Goal: Task Accomplishment & Management: Complete application form

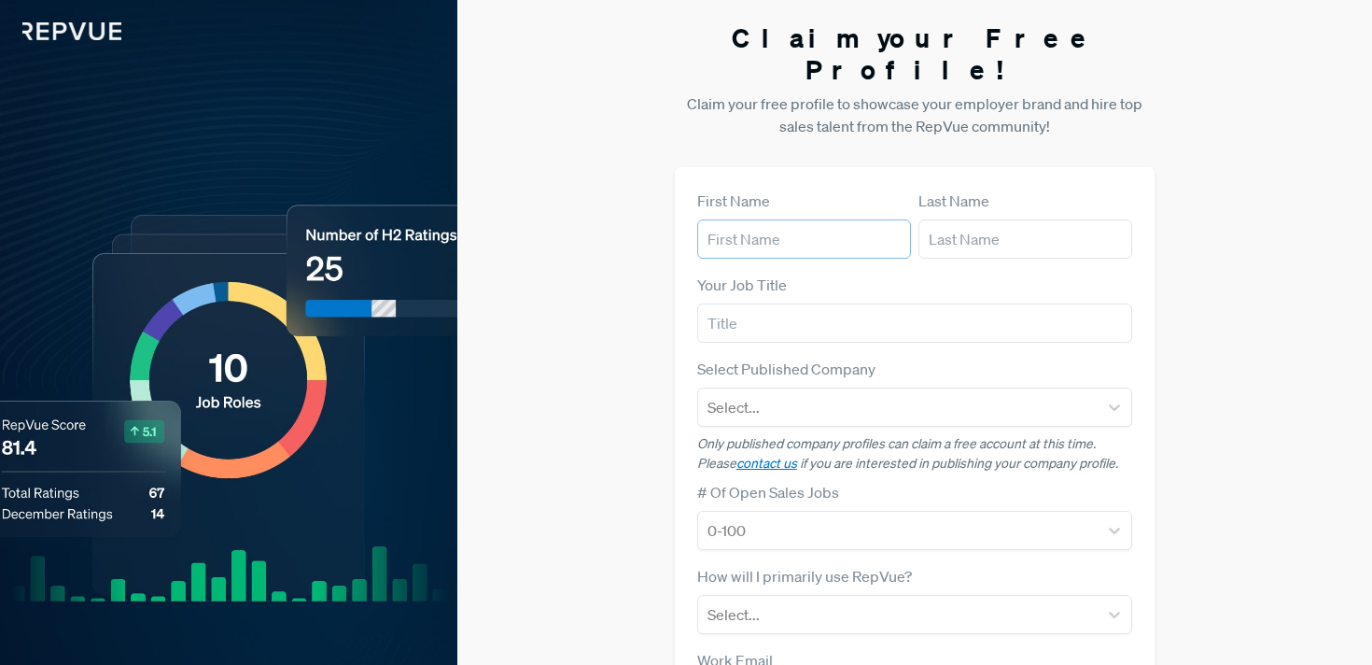
click at [747, 219] on input "text" at bounding box center [804, 238] width 214 height 39
type input "[PERSON_NAME]"
type input "Bizzabo"
type input "[EMAIL_ADDRESS][DOMAIN_NAME]"
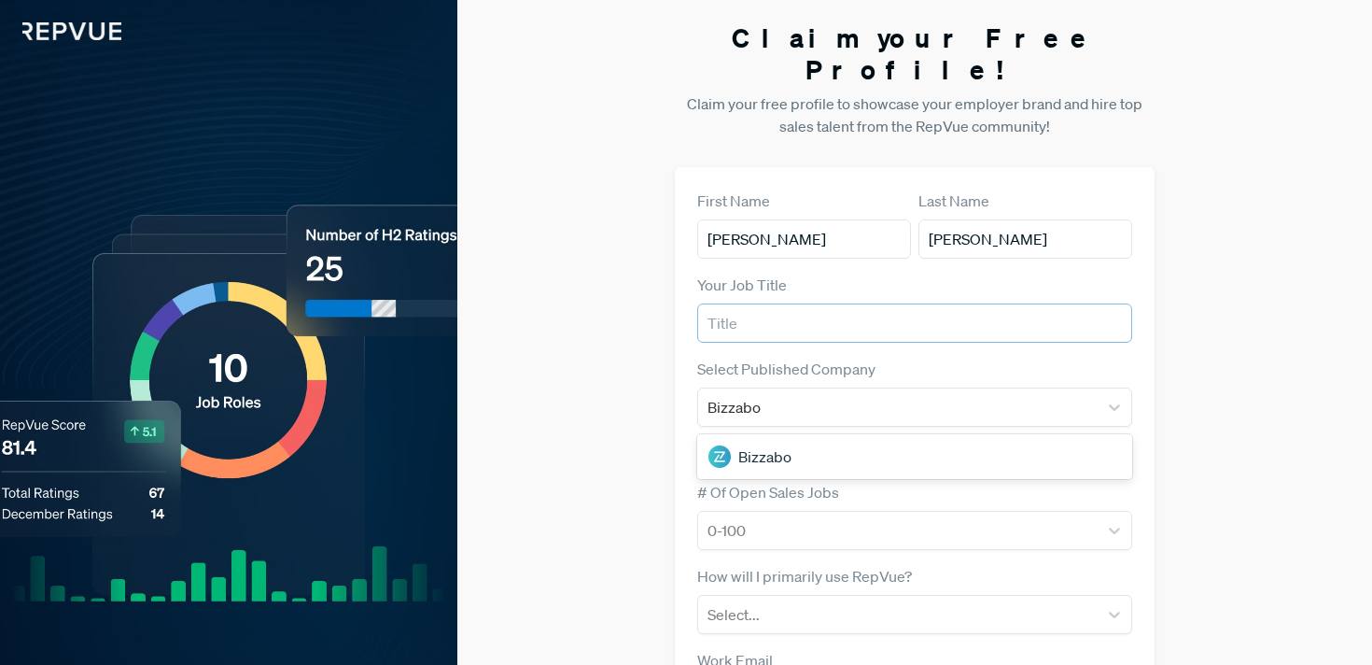
click at [763, 303] on input "text" at bounding box center [915, 322] width 436 height 39
type input "Senior Manager, Global People and Talent Operations"
click at [751, 438] on div "Bizzabo" at bounding box center [915, 456] width 436 height 37
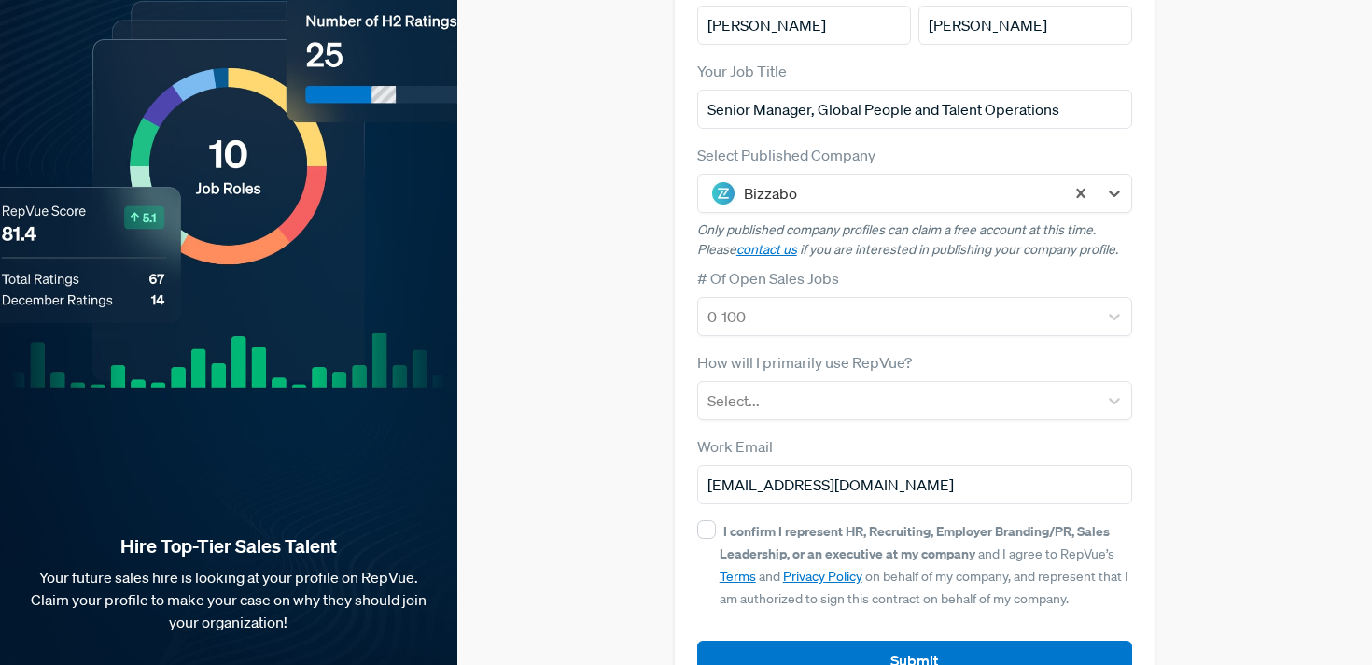
scroll to position [217, 0]
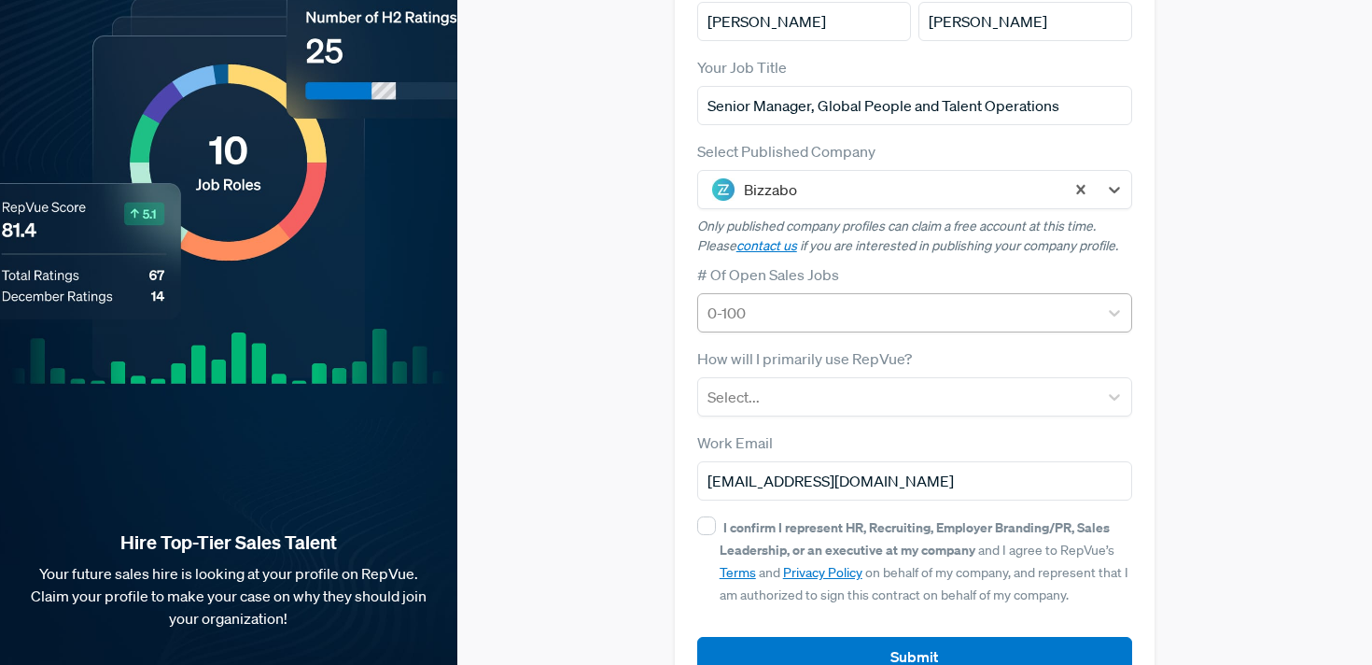
click at [735, 300] on div at bounding box center [898, 313] width 382 height 26
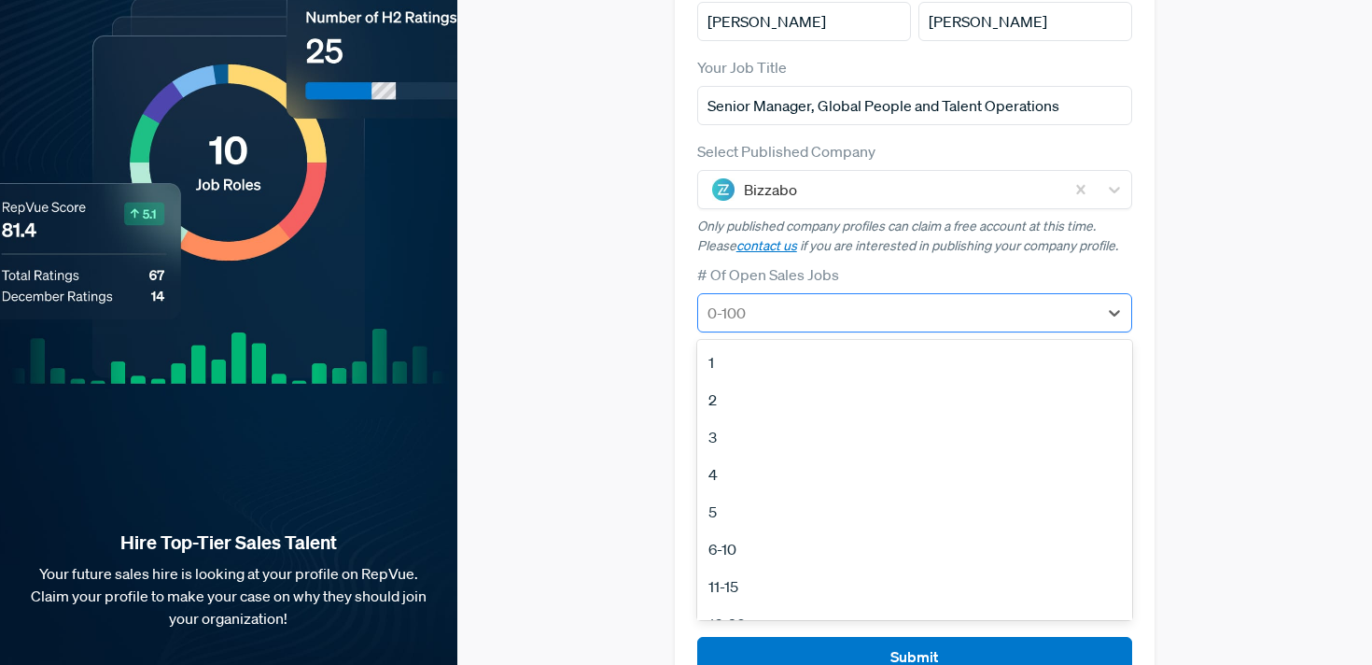
scroll to position [224, 0]
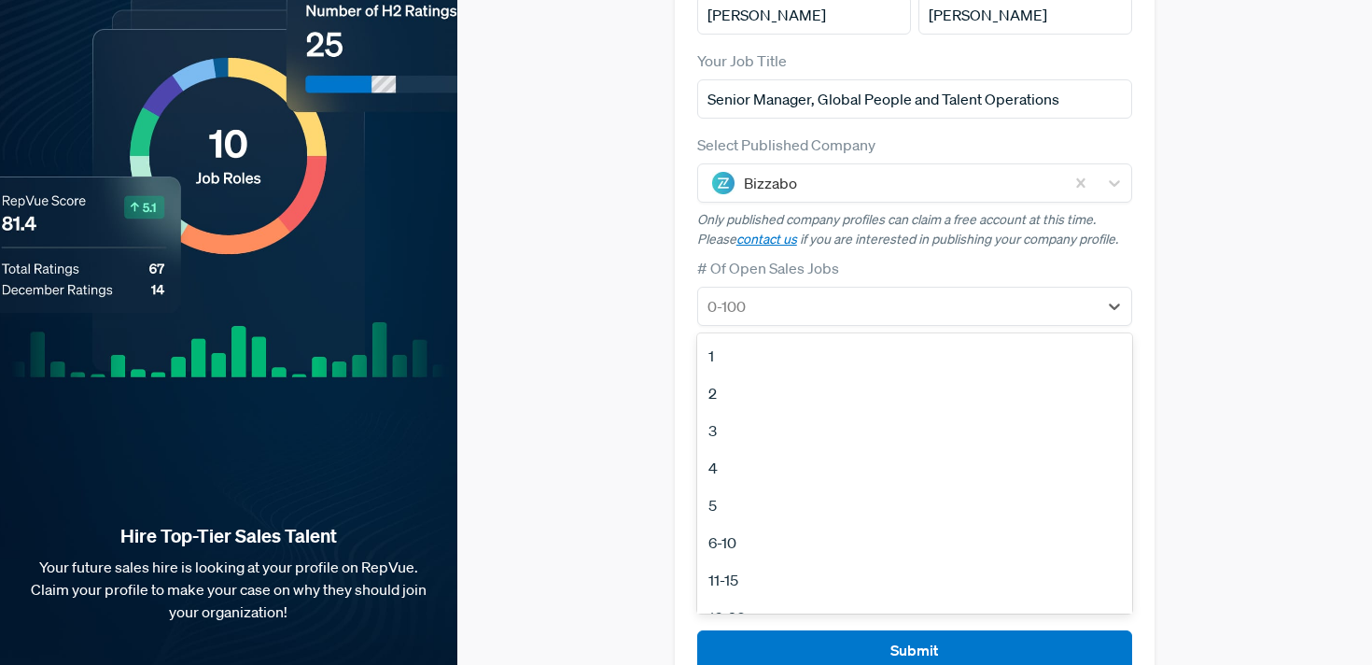
click at [713, 374] on div "2" at bounding box center [915, 392] width 436 height 37
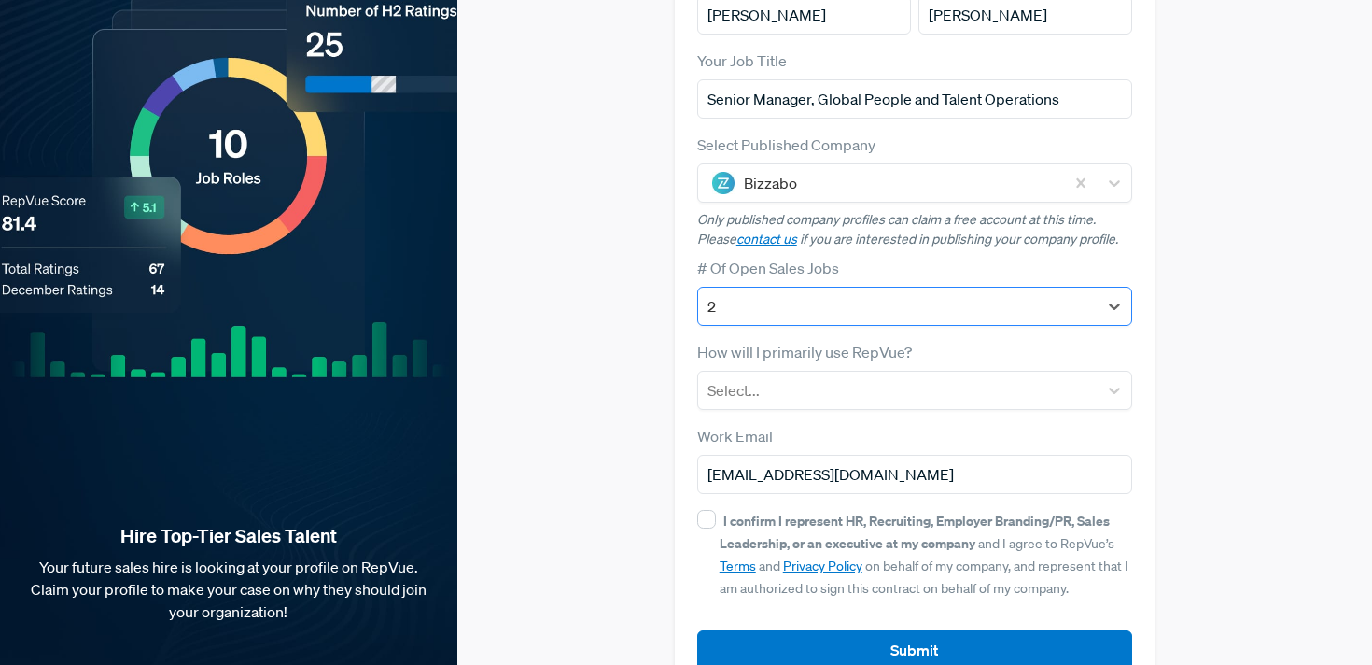
click at [716, 293] on div at bounding box center [898, 306] width 382 height 26
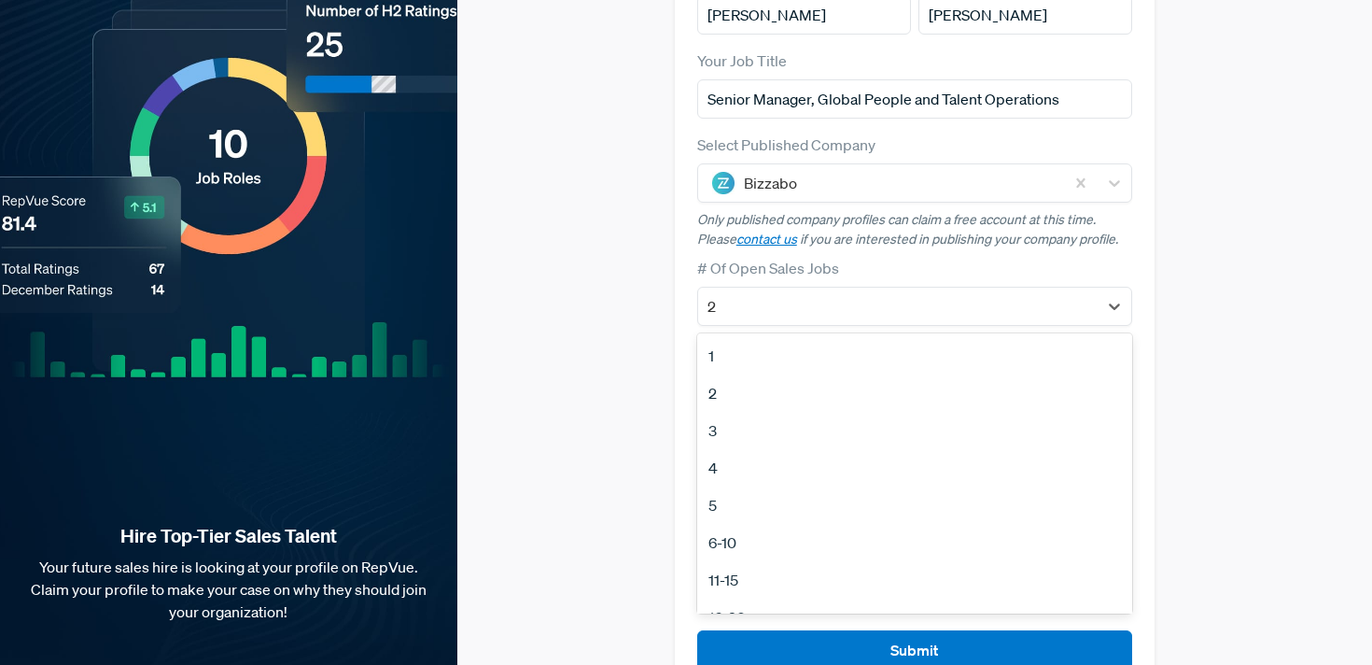
click at [744, 412] on div "3" at bounding box center [915, 430] width 436 height 37
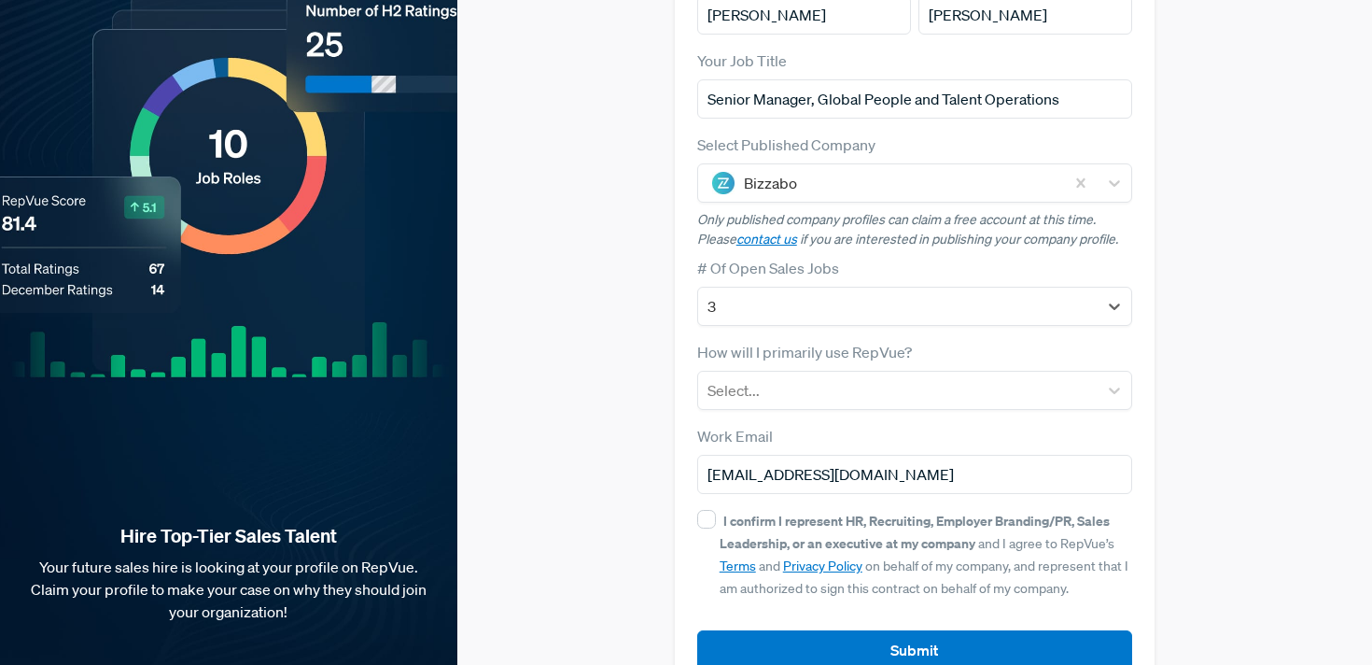
scroll to position [243, 0]
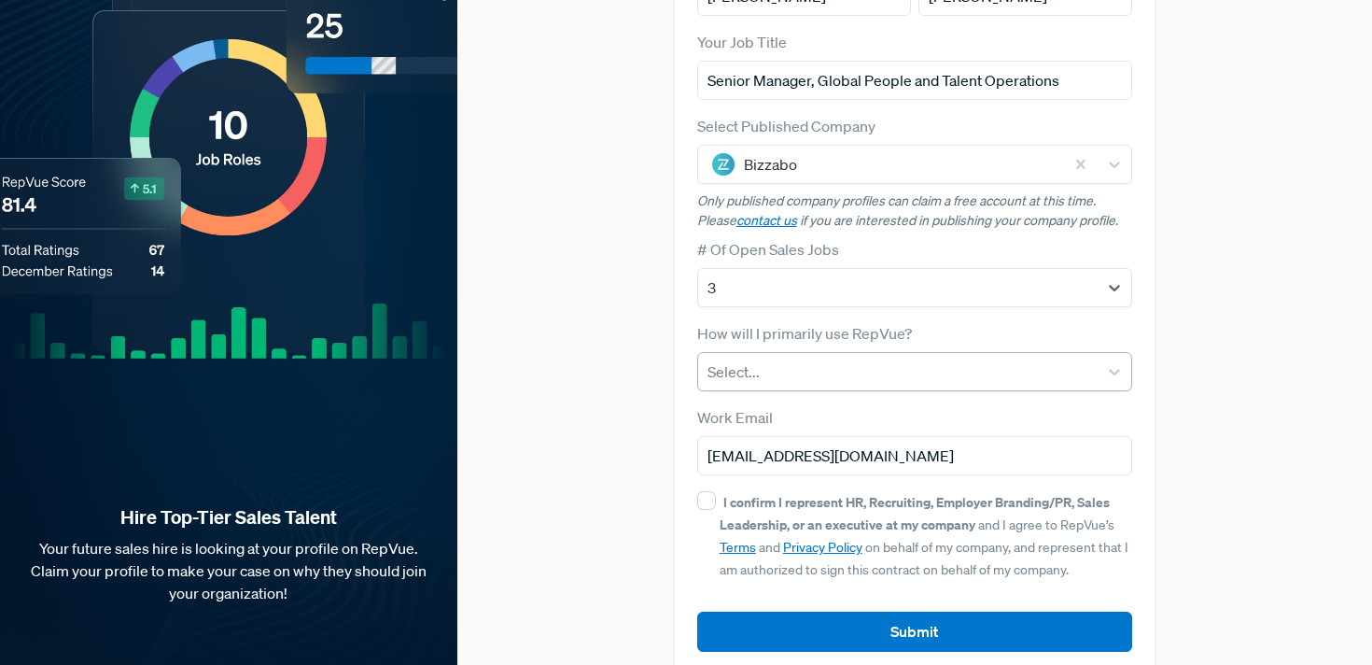
click at [769, 358] on div at bounding box center [898, 371] width 382 height 26
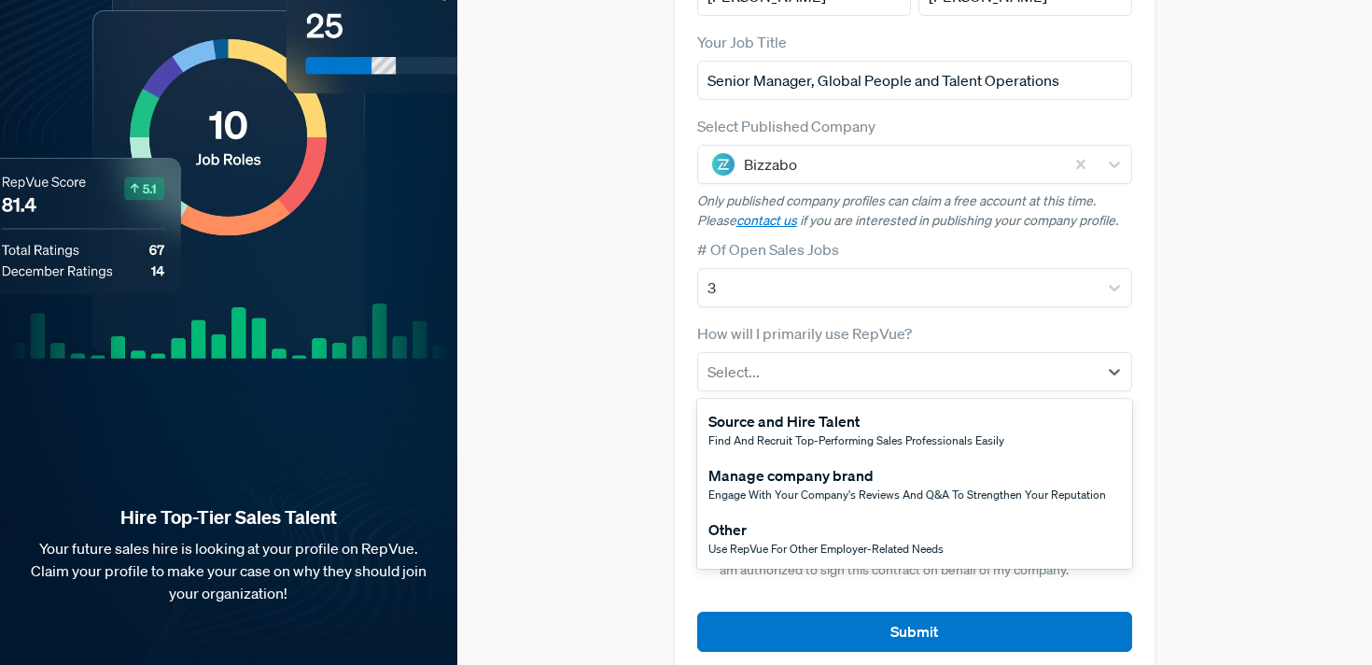
click at [775, 464] on div "Manage company brand" at bounding box center [907, 475] width 398 height 22
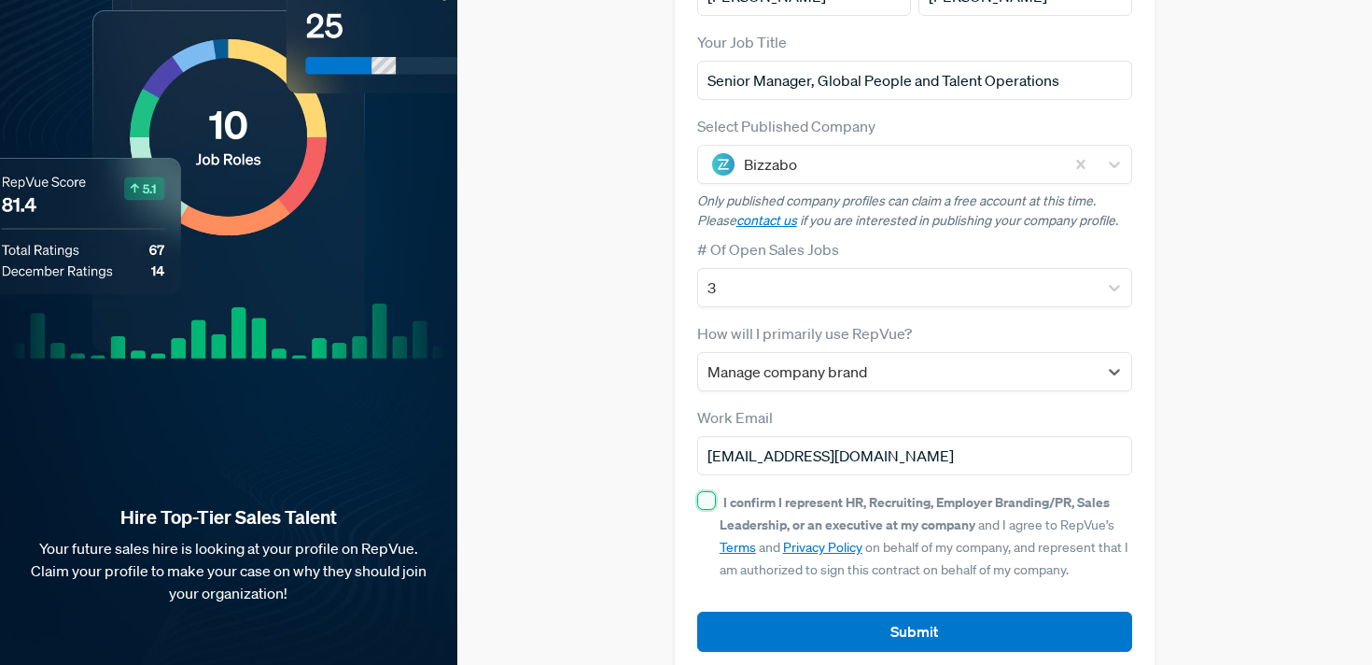
click at [703, 491] on input "I confirm I represent HR, Recruiting, Employer Branding/PR, Sales Leadership, o…" at bounding box center [706, 500] width 19 height 19
checkbox input "true"
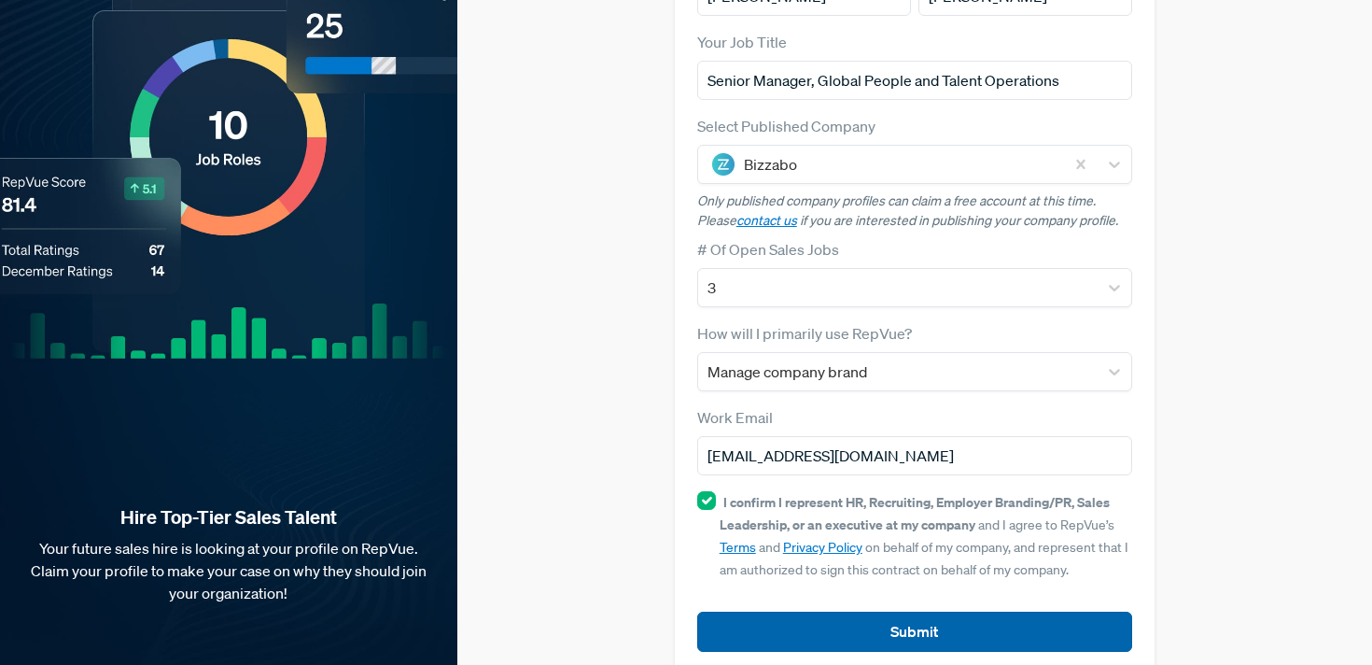
click at [830, 611] on button "Submit" at bounding box center [915, 631] width 436 height 40
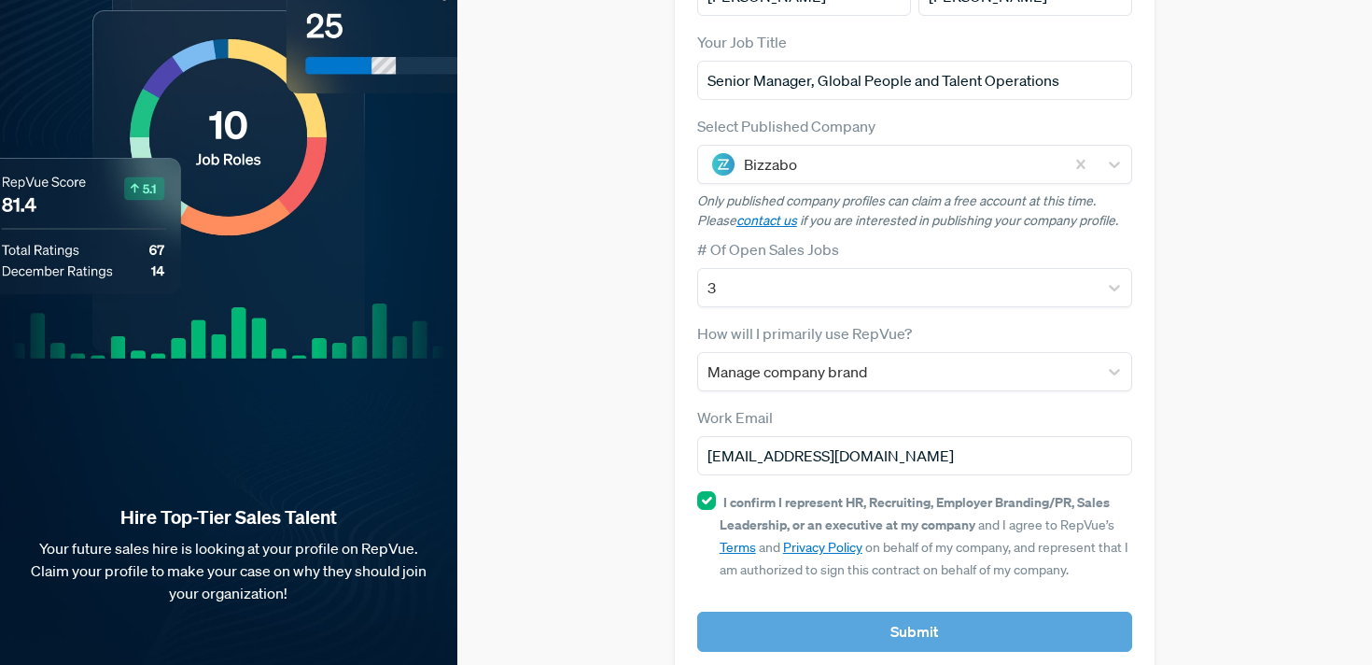
scroll to position [0, 0]
